Goal: Check status

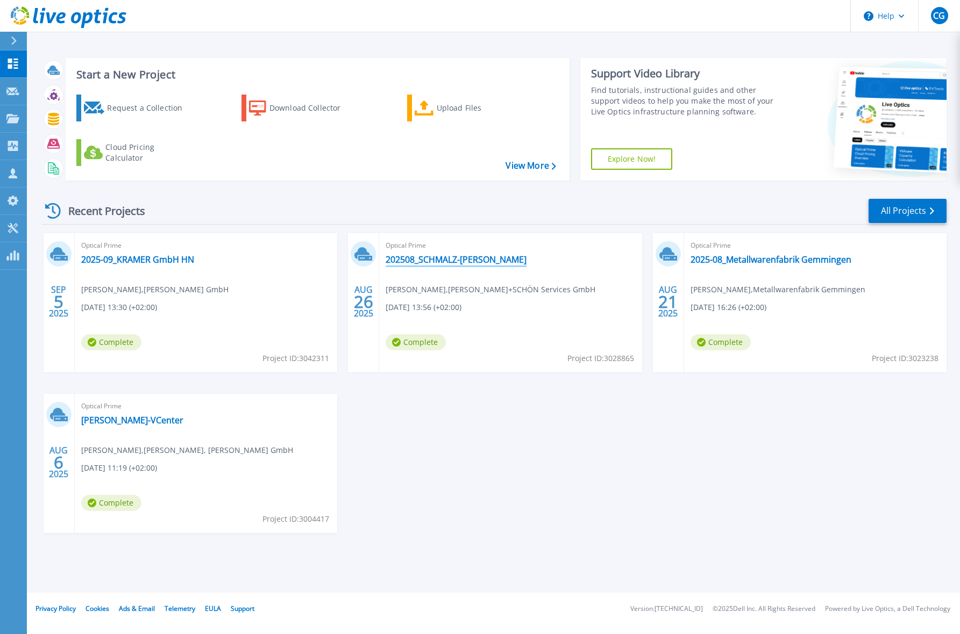
click at [417, 263] on link "202508_SCHMALZ-[PERSON_NAME]" at bounding box center [455, 259] width 141 height 11
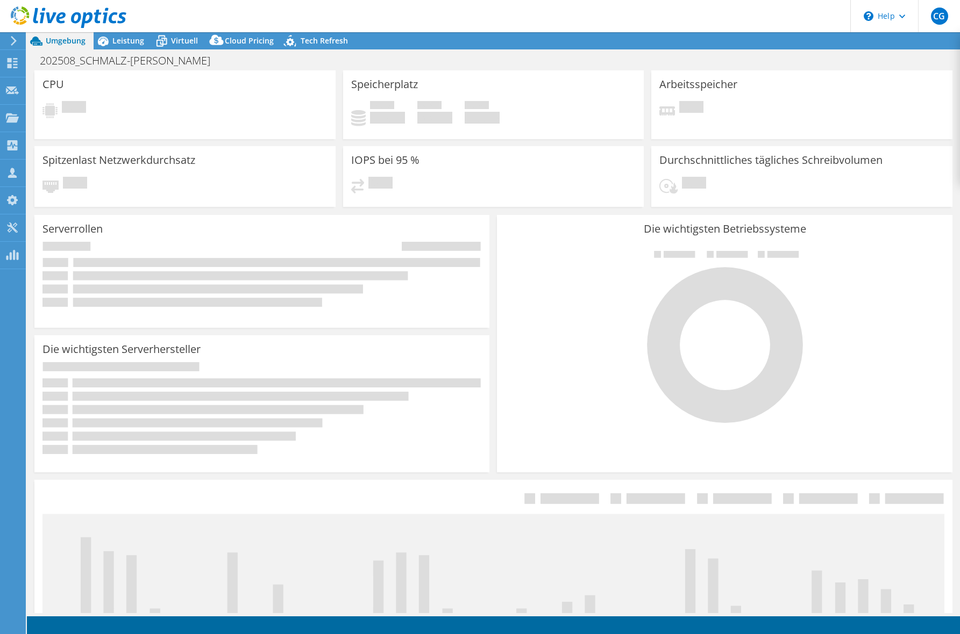
select select "USD"
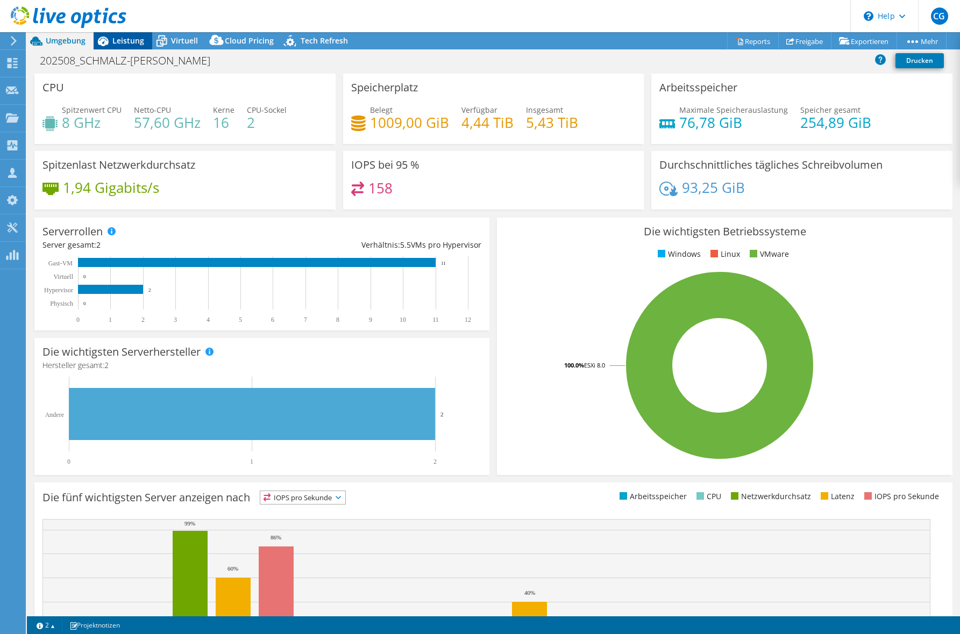
click at [132, 44] on span "Leistung" at bounding box center [128, 40] width 32 height 10
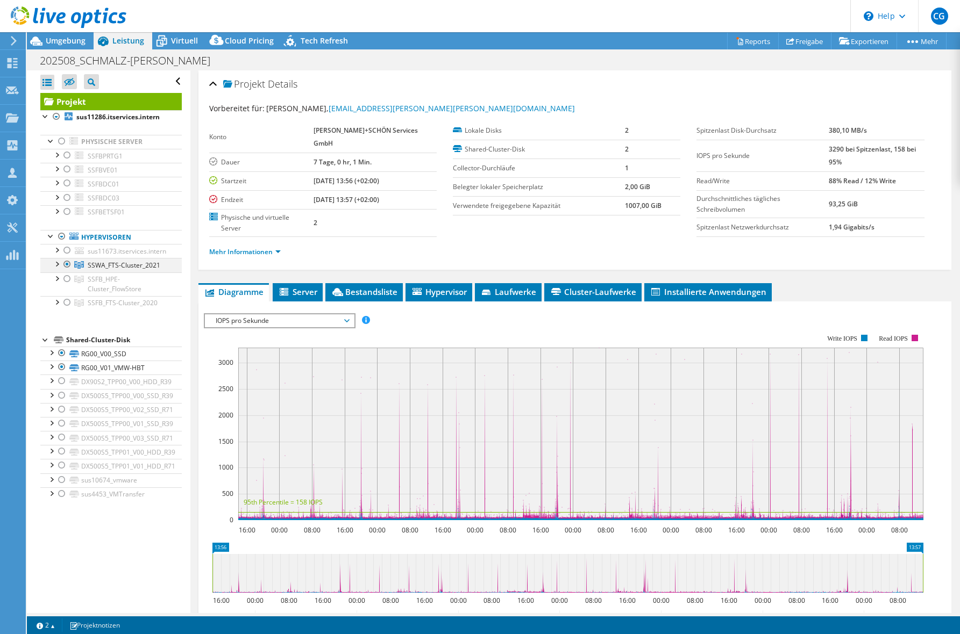
click at [68, 265] on div at bounding box center [67, 264] width 11 height 13
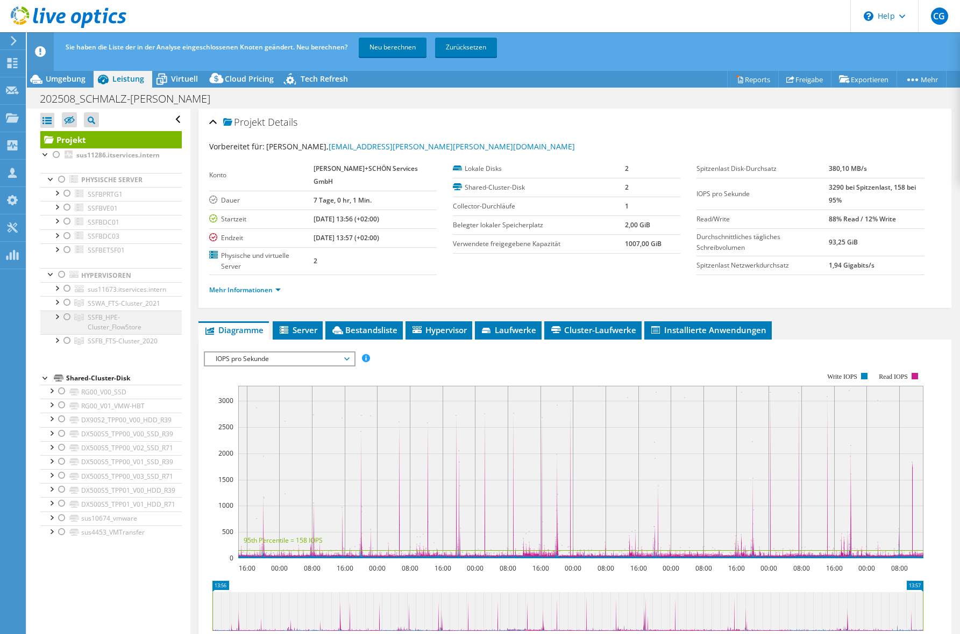
click at [67, 319] on div at bounding box center [67, 317] width 11 height 13
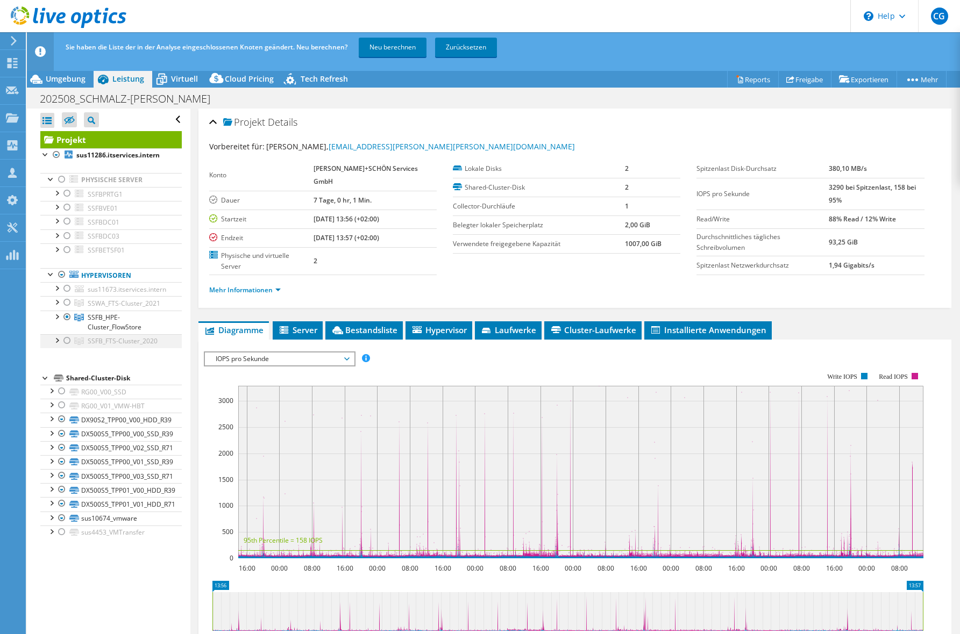
click at [67, 341] on div at bounding box center [67, 340] width 11 height 13
click at [391, 42] on link "Neu berechnen" at bounding box center [393, 47] width 68 height 19
click at [60, 490] on div at bounding box center [61, 489] width 11 height 13
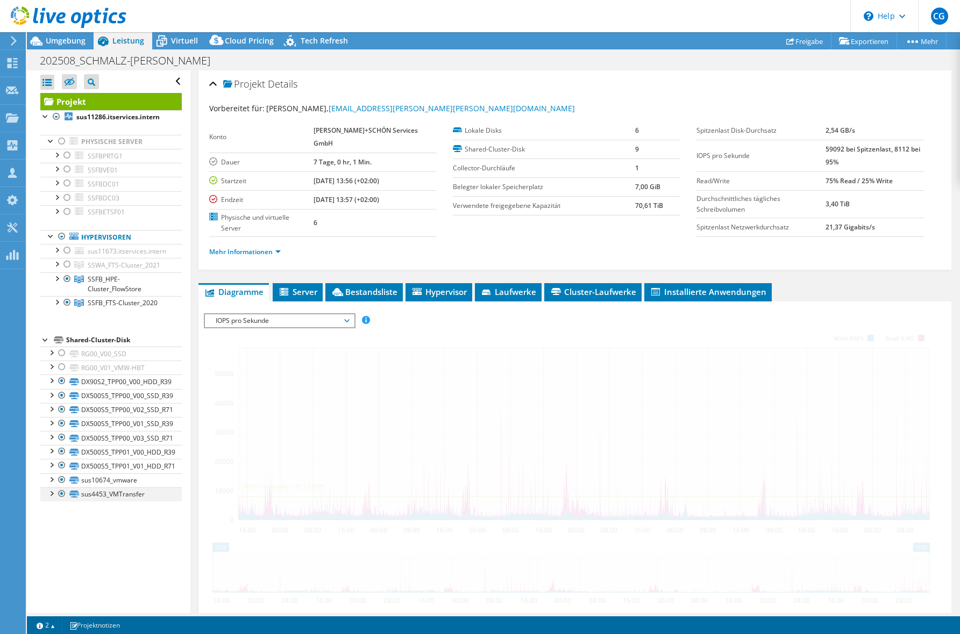
click at [61, 494] on div at bounding box center [61, 494] width 11 height 13
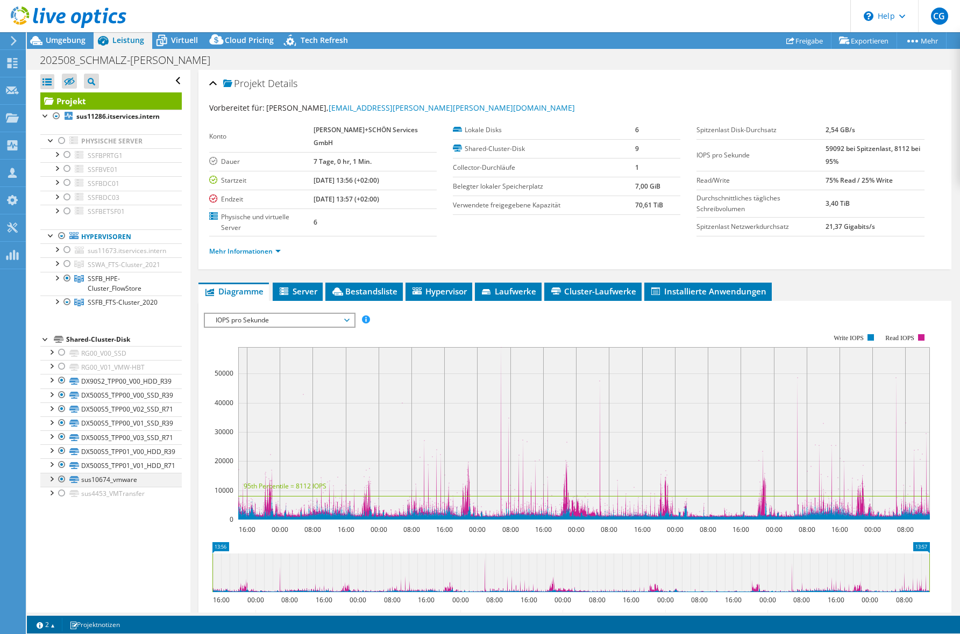
click at [61, 480] on div at bounding box center [61, 479] width 11 height 13
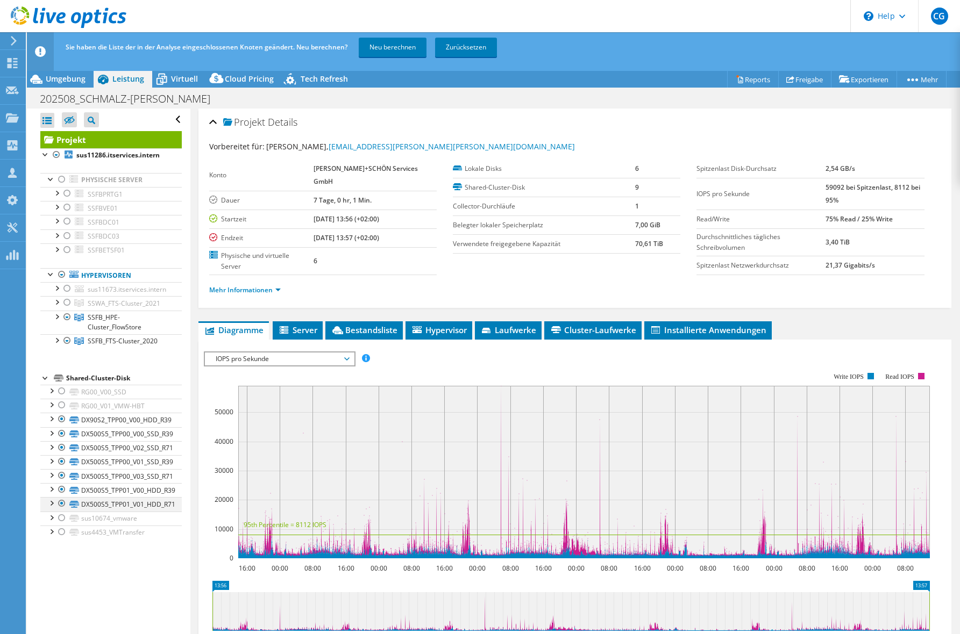
click at [62, 503] on div at bounding box center [61, 503] width 11 height 13
click at [60, 489] on div at bounding box center [61, 489] width 11 height 13
click at [62, 420] on div at bounding box center [61, 419] width 11 height 13
click at [387, 46] on link "Neu berechnen" at bounding box center [393, 47] width 68 height 19
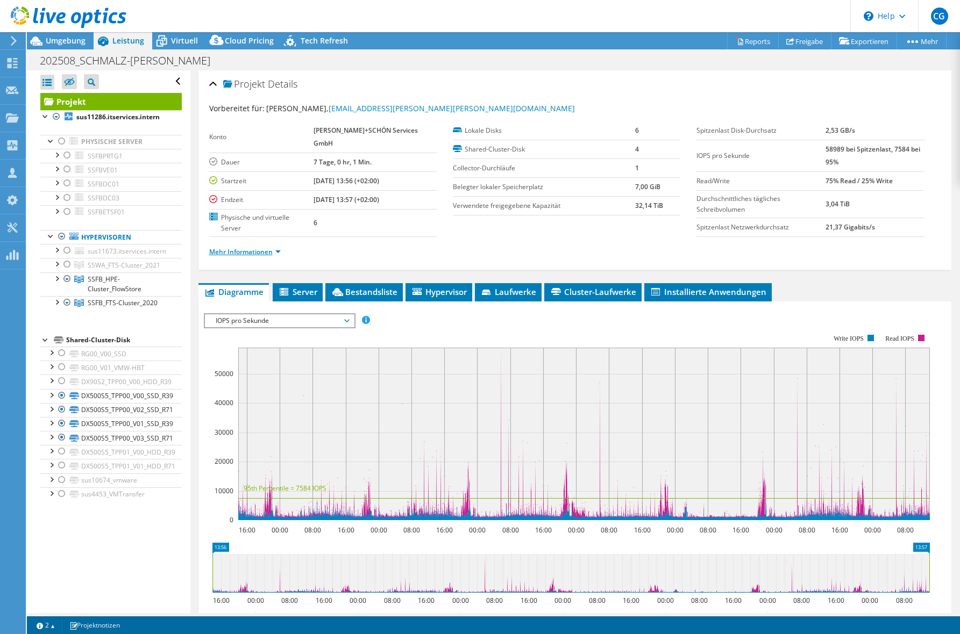
click at [269, 255] on link "Mehr Informationen" at bounding box center [245, 251] width 72 height 9
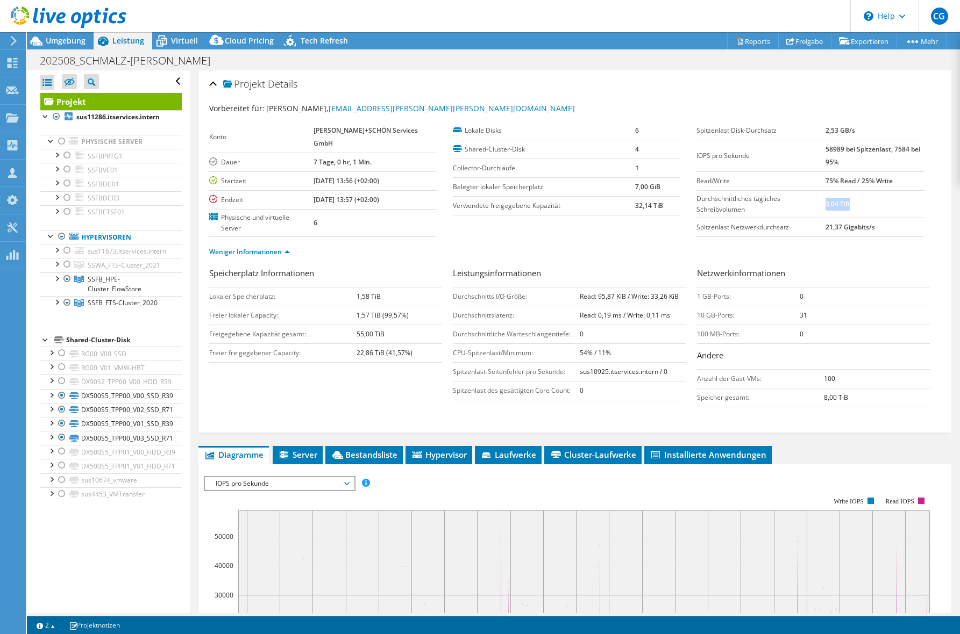
drag, startPoint x: 843, startPoint y: 205, endPoint x: 819, endPoint y: 208, distance: 24.3
click at [825, 208] on td "3,04 TiB" at bounding box center [874, 203] width 99 height 27
drag, startPoint x: 384, startPoint y: 353, endPoint x: 353, endPoint y: 355, distance: 30.8
click at [353, 355] on tr "[PERSON_NAME] freigegebener Capacity: 22,86 TiB (41,57%)" at bounding box center [325, 353] width 233 height 19
drag, startPoint x: 353, startPoint y: 355, endPoint x: 371, endPoint y: 384, distance: 33.6
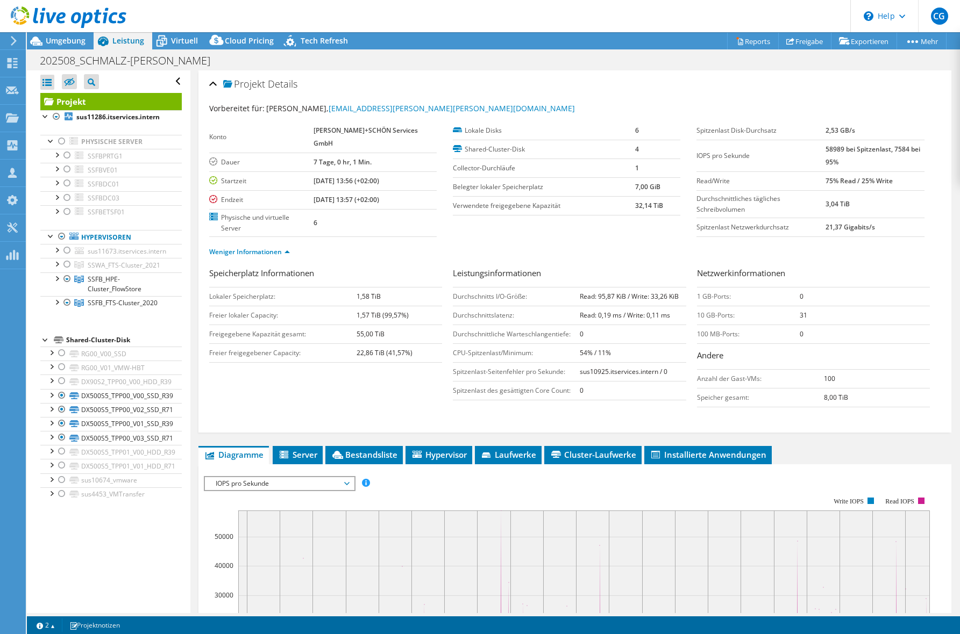
click at [371, 384] on div "Speicherplatz Informationen Lokaler Speicherplatz: 1,58 TiB [PERSON_NAME] lokal…" at bounding box center [574, 340] width 731 height 146
drag, startPoint x: 412, startPoint y: 353, endPoint x: 209, endPoint y: 352, distance: 202.7
click at [209, 352] on tr "[PERSON_NAME] freigegebener Capacity: 22,86 TiB (41,57%)" at bounding box center [325, 353] width 233 height 19
click at [400, 354] on b "22,86 TiB (41,57%)" at bounding box center [384, 352] width 56 height 9
